Goal: Check status: Check status

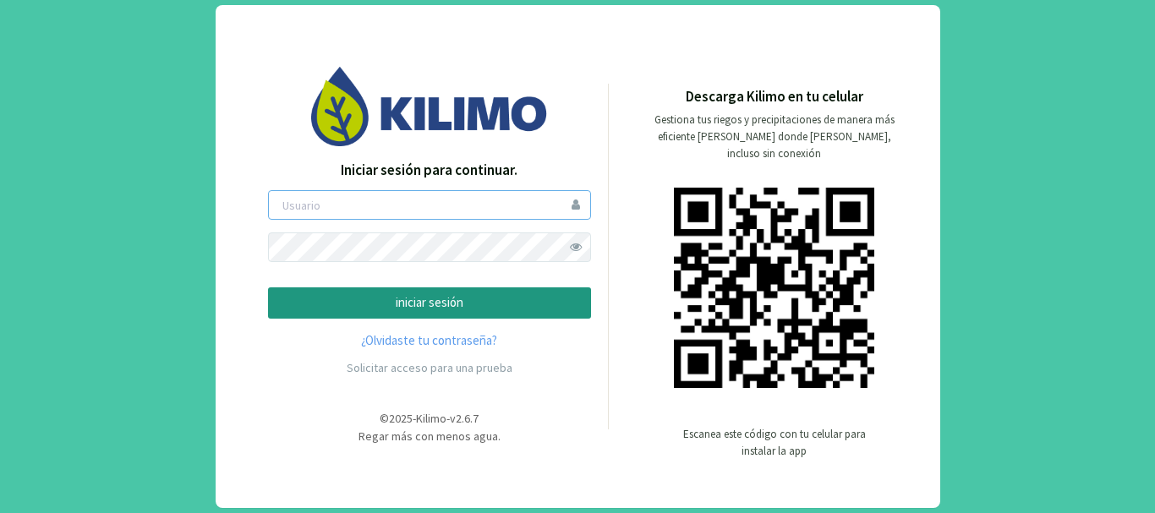
type input "ivannaghio"
click at [500, 291] on button "iniciar sesión" at bounding box center [429, 302] width 323 height 31
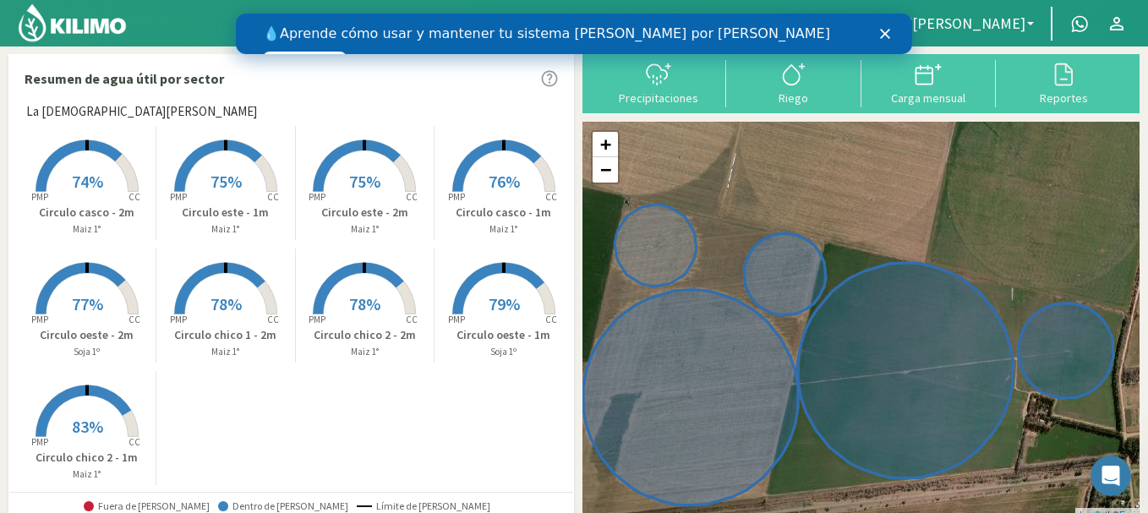
scroll to position [14, 0]
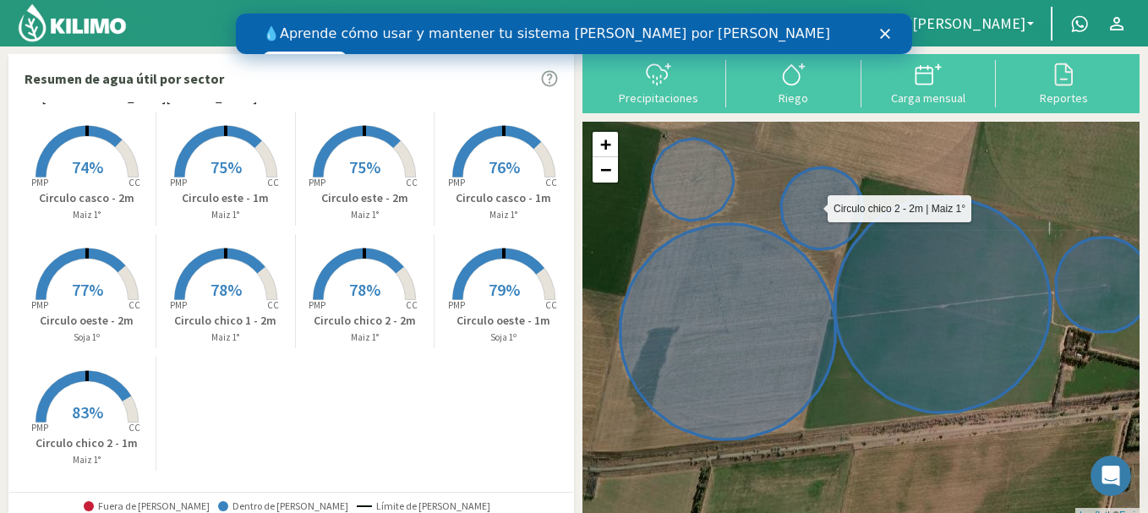
drag, startPoint x: 778, startPoint y: 236, endPoint x: 817, endPoint y: 172, distance: 74.8
click at [817, 172] on icon at bounding box center [822, 208] width 82 height 82
click at [883, 34] on icon "Cerrar" at bounding box center [885, 34] width 10 height 10
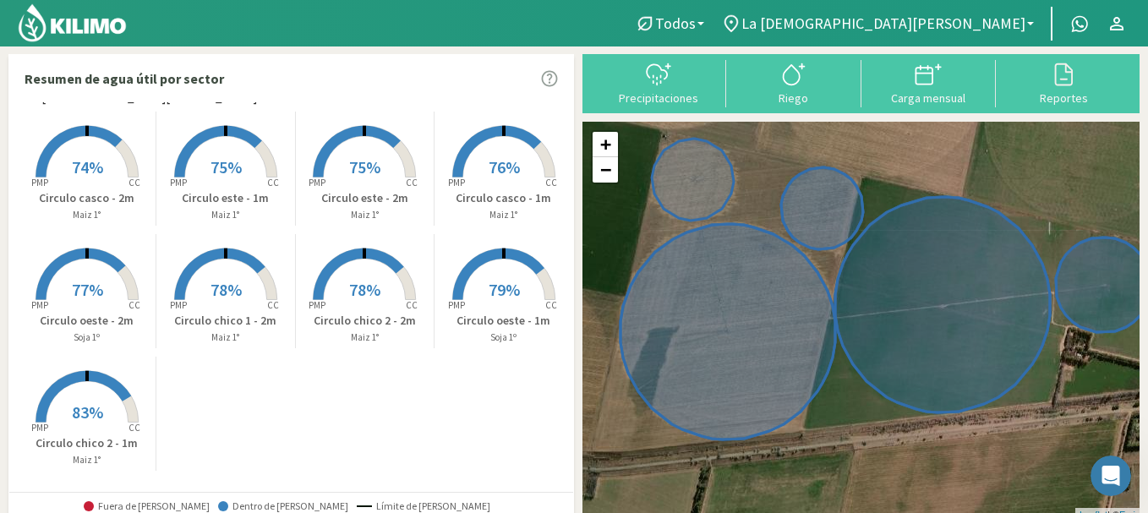
scroll to position [0, 0]
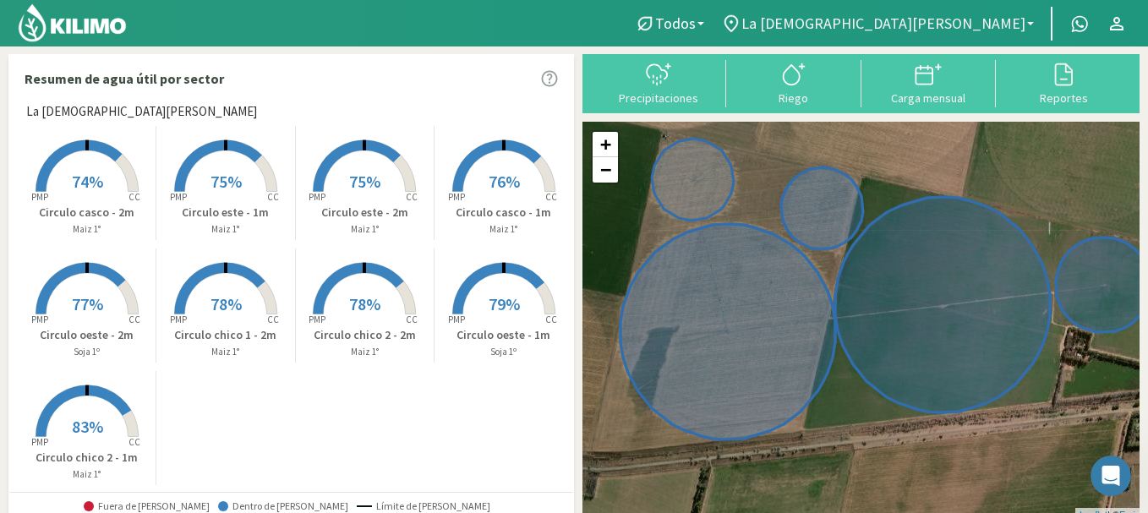
click at [1036, 27] on link "La [DEMOGRAPHIC_DATA][PERSON_NAME]" at bounding box center [878, 24] width 330 height 32
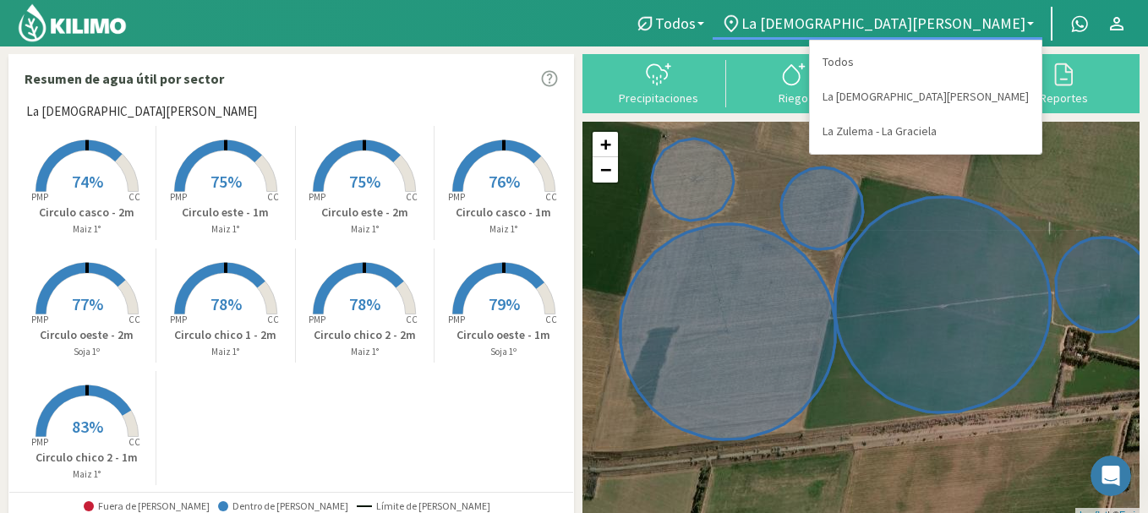
click at [992, 124] on link "La Zulema - La Graciela" at bounding box center [926, 131] width 232 height 35
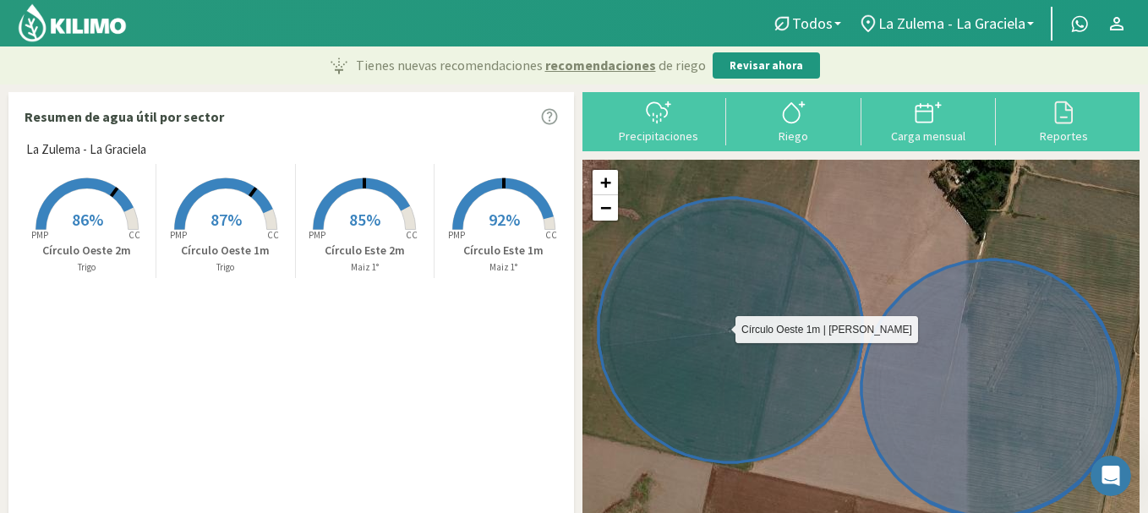
click at [736, 341] on icon at bounding box center [731, 330] width 264 height 265
click at [691, 321] on icon at bounding box center [731, 330] width 264 height 265
click at [184, 261] on p "Trigo" at bounding box center [225, 267] width 138 height 14
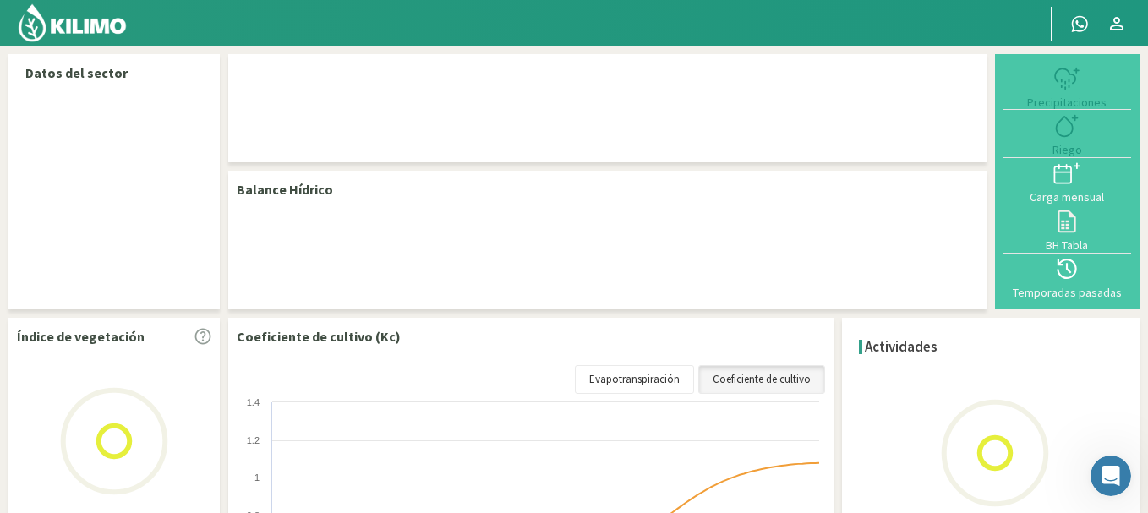
select select "1: Object"
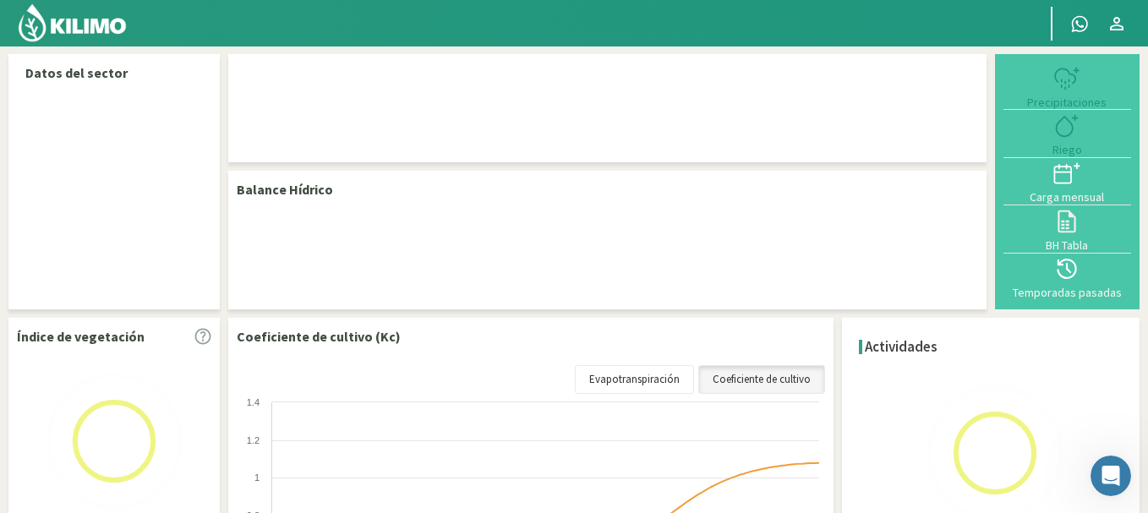
select select "2: Object"
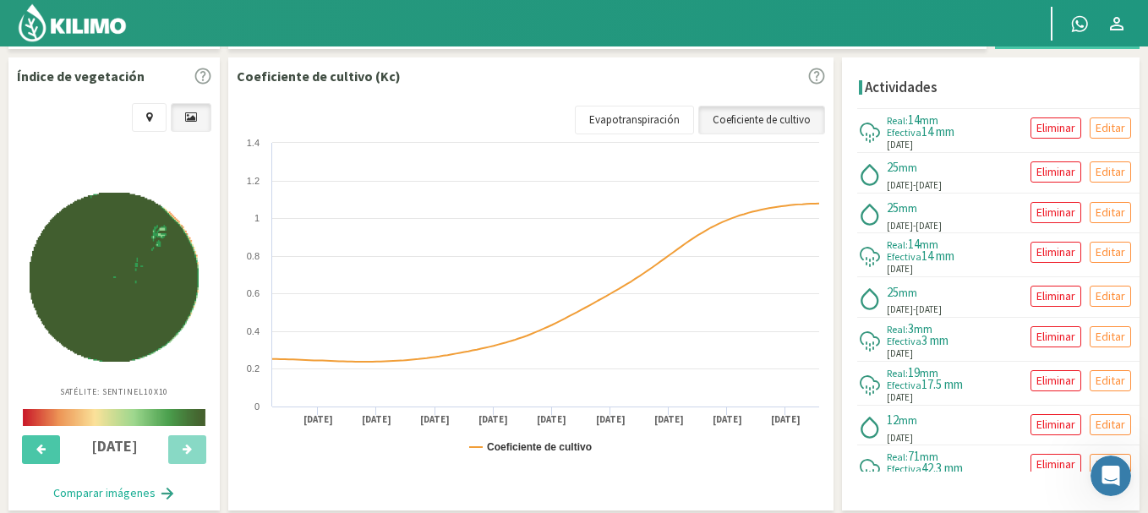
scroll to position [566, 0]
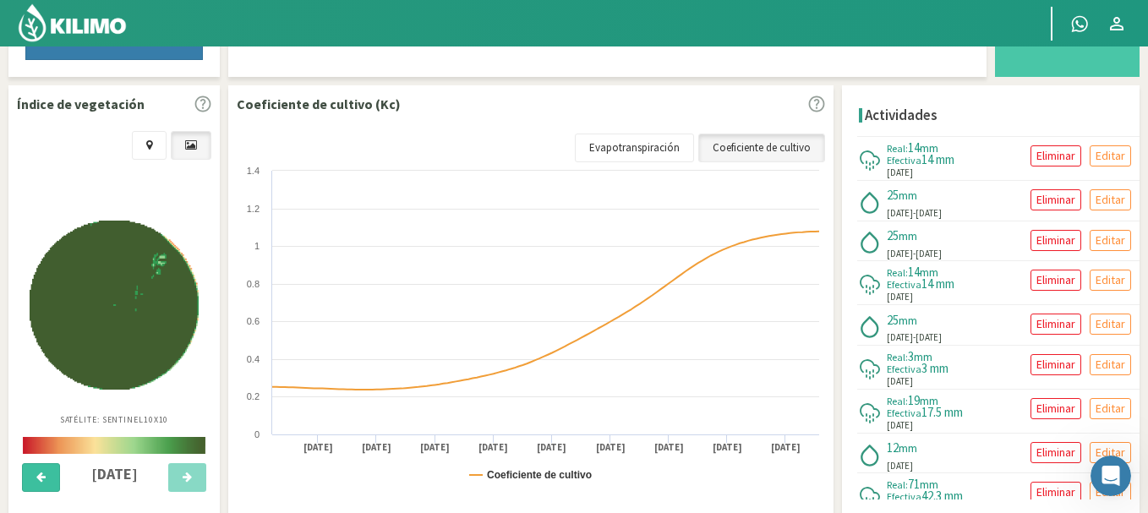
click at [39, 485] on button at bounding box center [41, 477] width 38 height 29
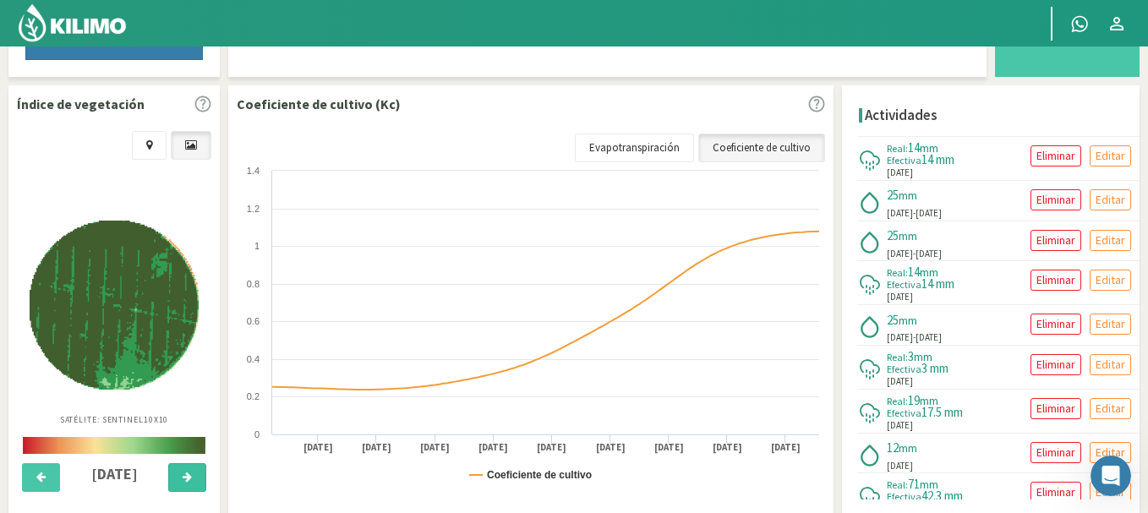
click at [180, 489] on button at bounding box center [187, 477] width 38 height 29
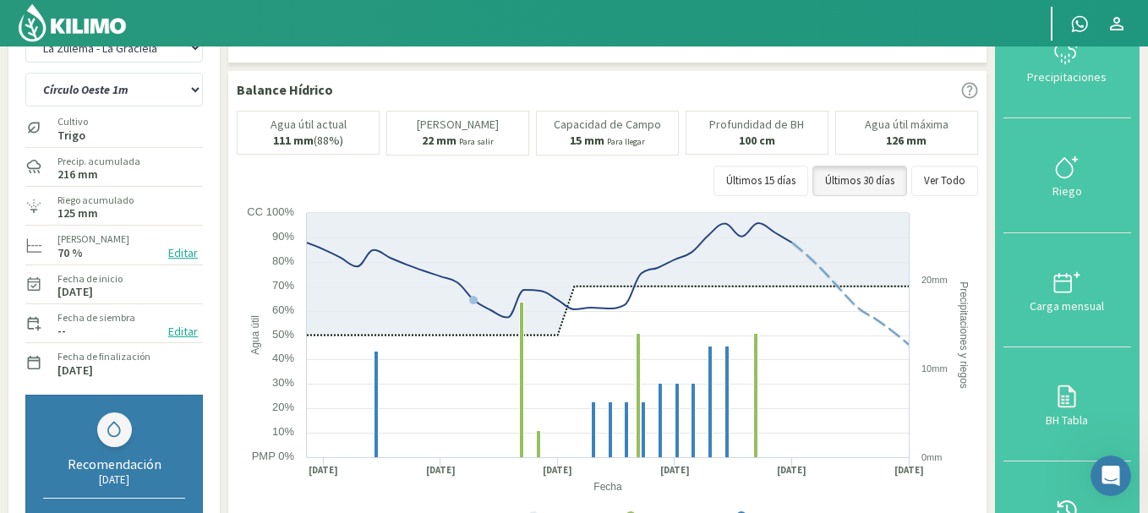
scroll to position [0, 0]
